Goal: Find specific page/section: Find specific page/section

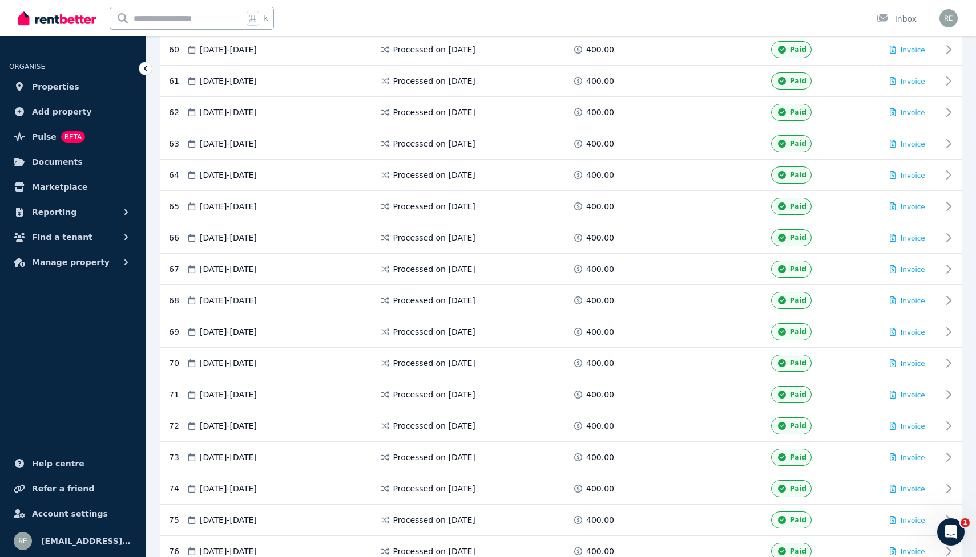
scroll to position [2459, 0]
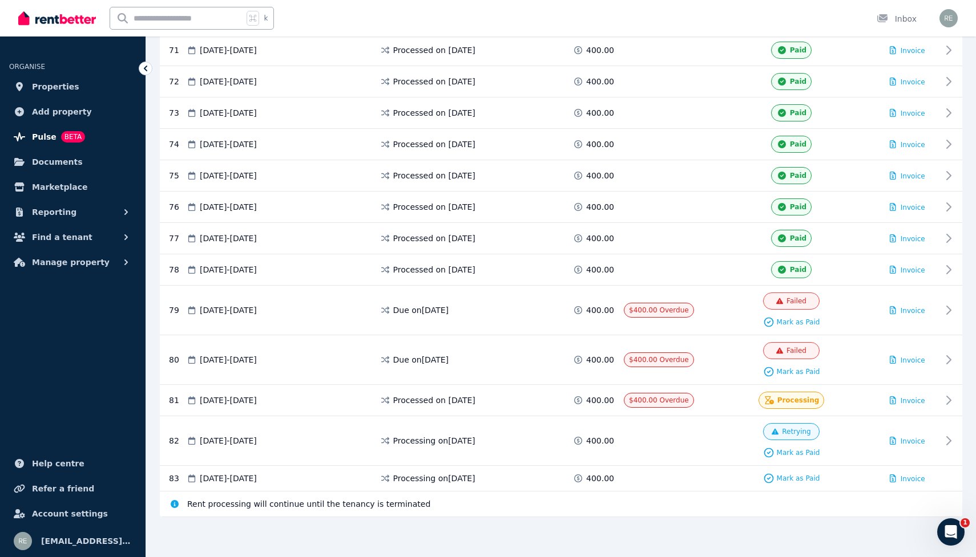
click at [63, 135] on span "BETA" at bounding box center [73, 136] width 24 height 11
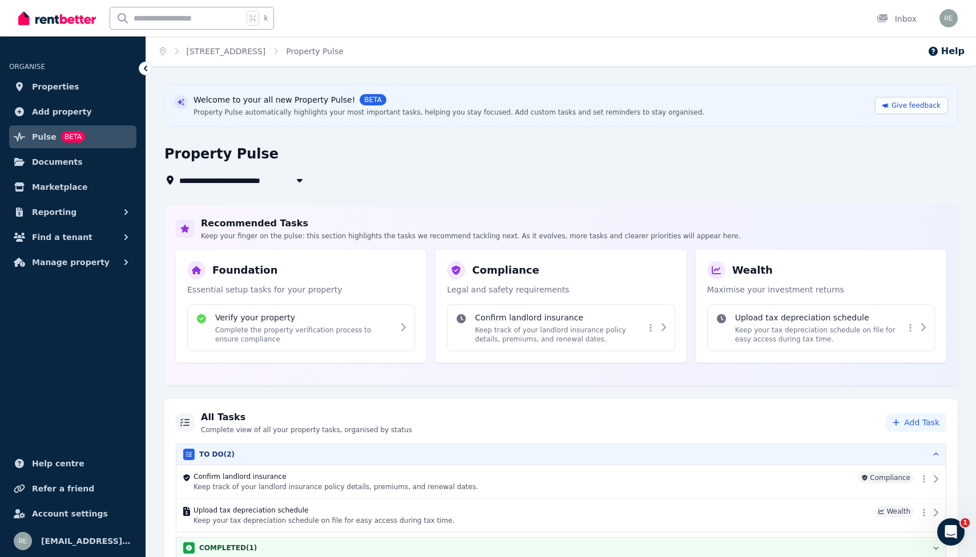
click at [294, 179] on icon "button" at bounding box center [299, 180] width 11 height 9
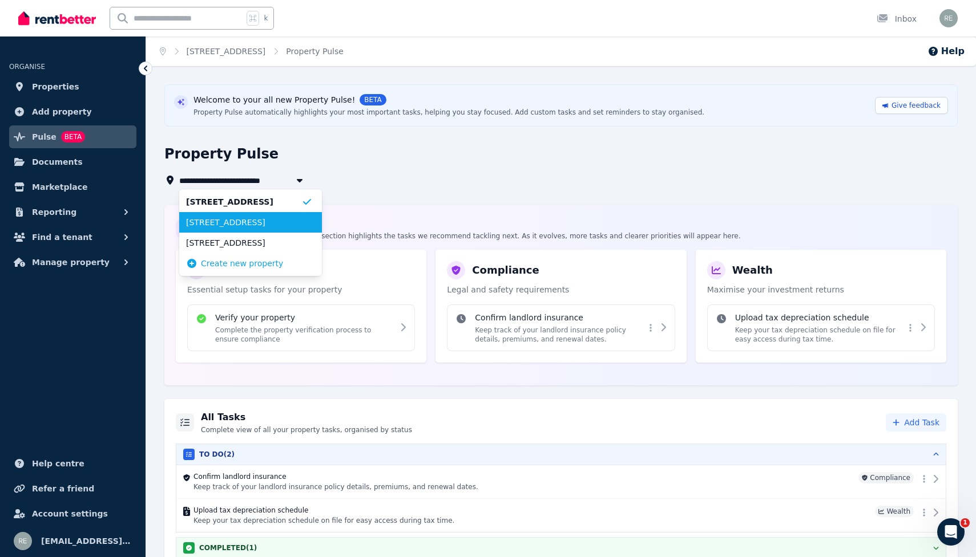
click at [266, 217] on span "26 Mooloolah Road, Mooloolah Valley" at bounding box center [243, 222] width 115 height 11
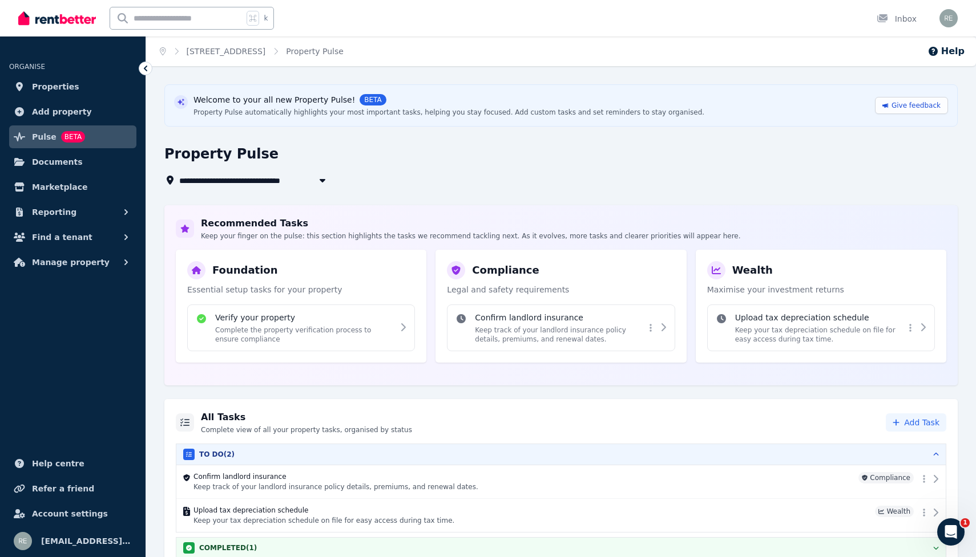
click at [314, 182] on button "button" at bounding box center [322, 180] width 21 height 14
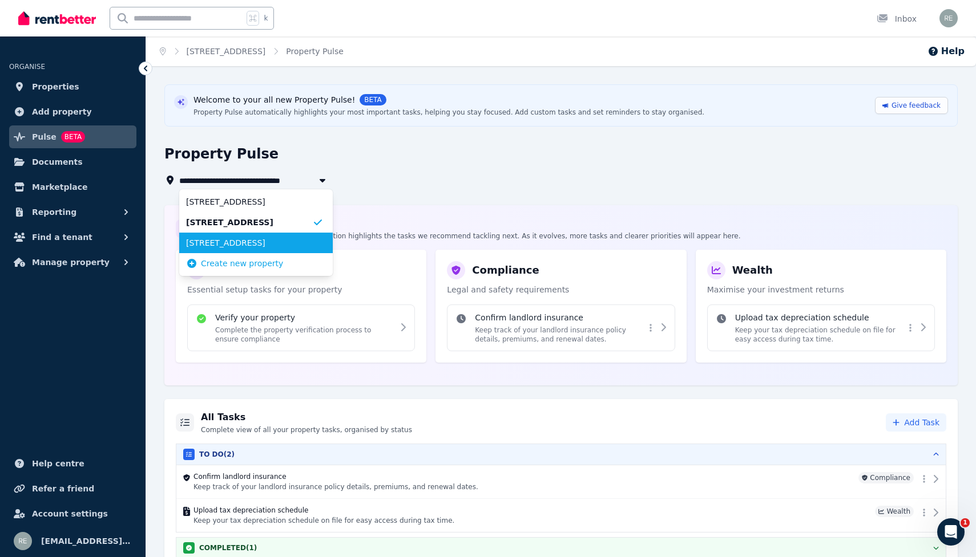
click at [292, 240] on span "26A Mooloolah Road, Glenview" at bounding box center [249, 242] width 126 height 11
type input "**********"
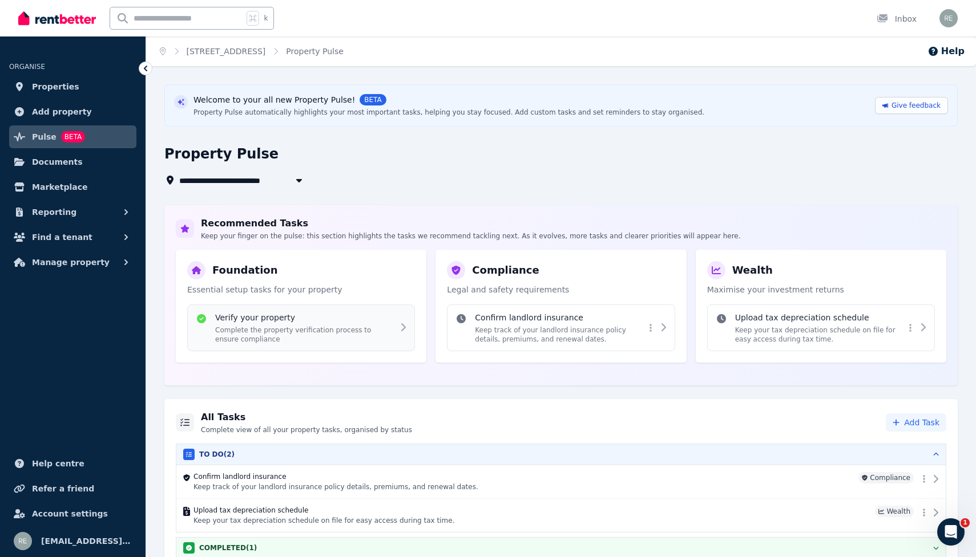
click at [309, 324] on div "Verify your property Complete the property verification process to ensure compl…" at bounding box center [304, 328] width 179 height 32
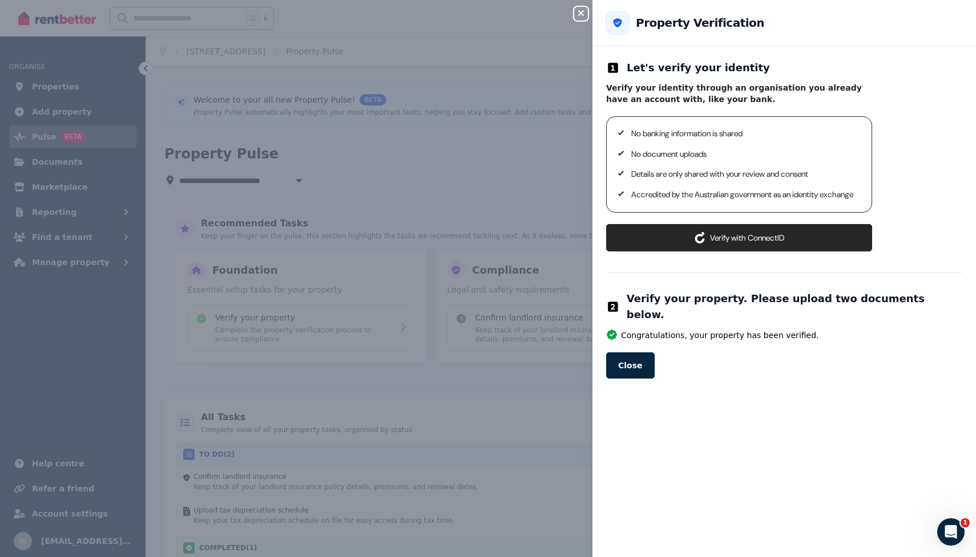
click at [584, 12] on icon "button" at bounding box center [581, 13] width 14 height 9
